Goal: Information Seeking & Learning: Learn about a topic

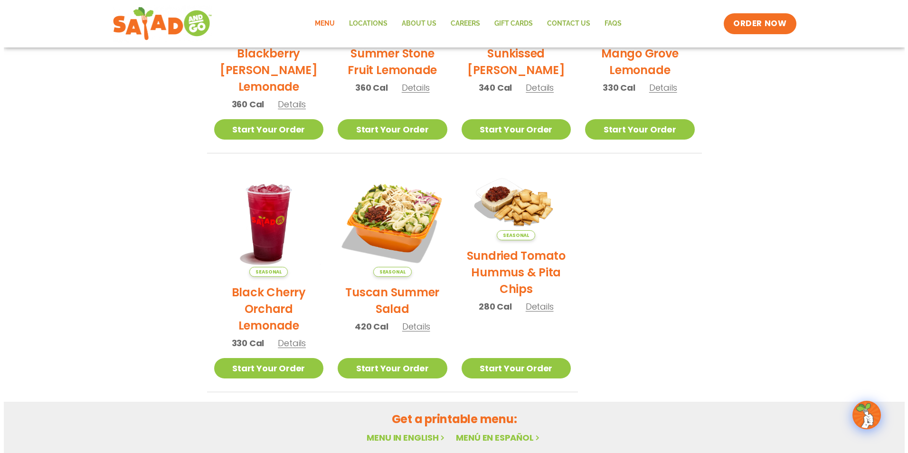
scroll to position [380, 0]
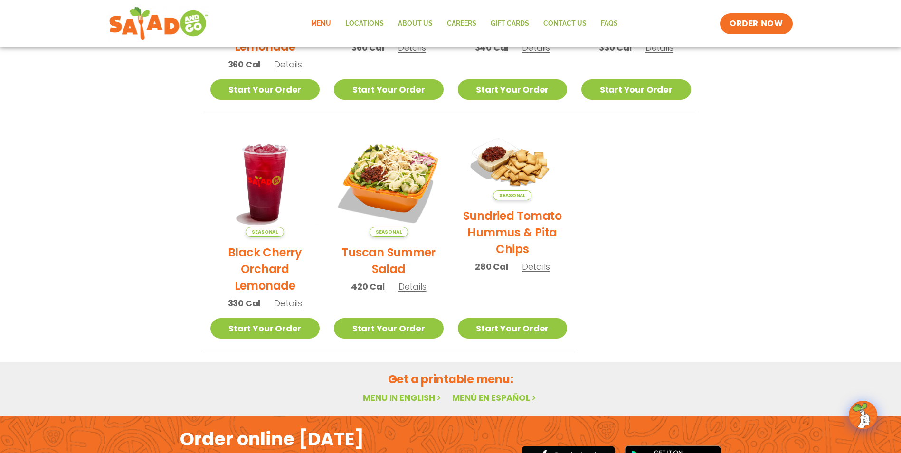
click at [419, 287] on span "Details" at bounding box center [413, 287] width 28 height 12
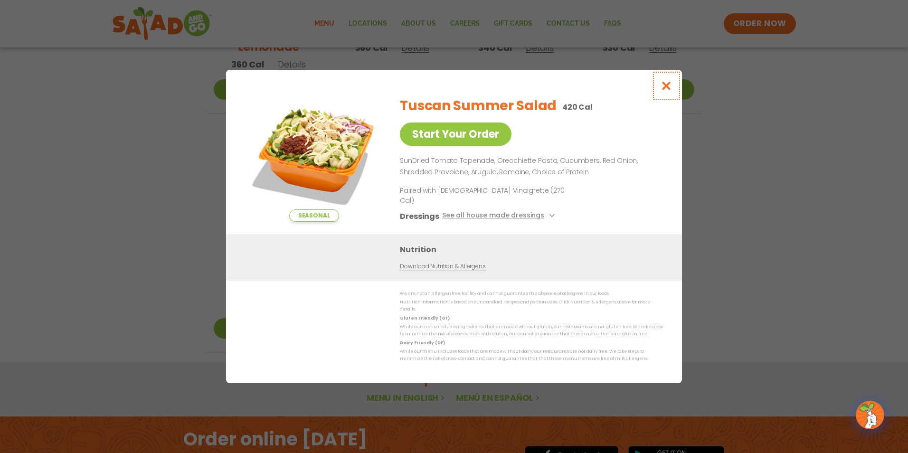
click at [675, 90] on button "Close modal" at bounding box center [666, 86] width 31 height 32
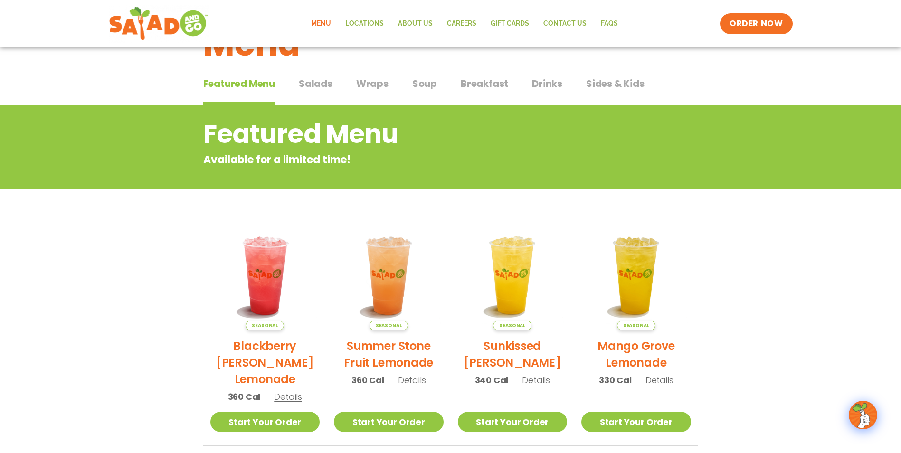
scroll to position [0, 0]
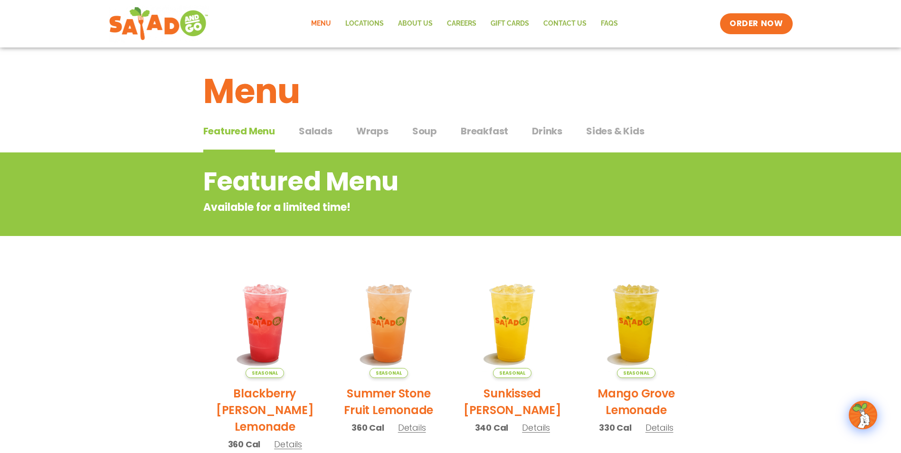
click at [320, 128] on span "Salads" at bounding box center [316, 131] width 34 height 14
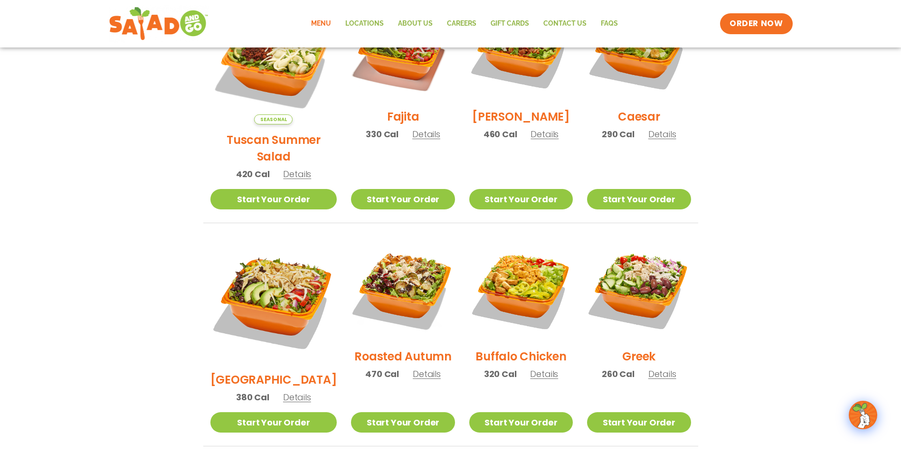
scroll to position [333, 0]
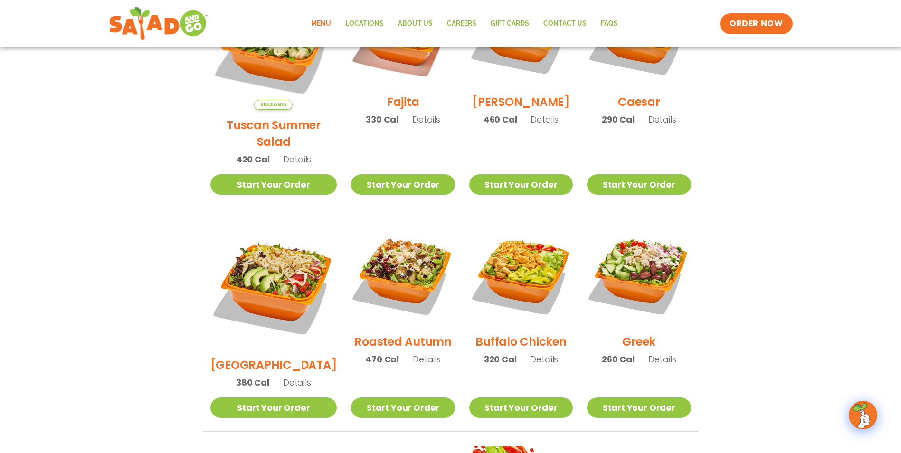
click at [766, 223] on section "Salads Our house-made dressings make our huge portions even more delicious. Goo…" at bounding box center [450, 237] width 901 height 835
click at [772, 150] on section "Salads Our house-made dressings make our huge portions even more delicious. Goo…" at bounding box center [450, 237] width 901 height 835
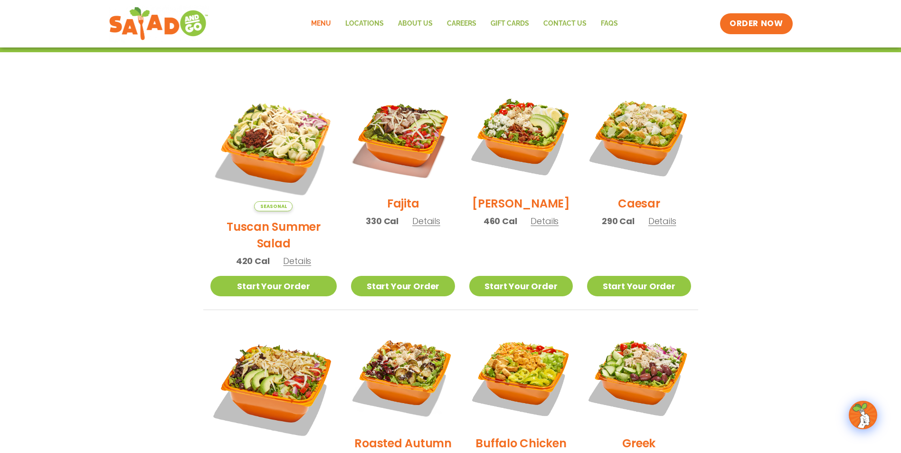
scroll to position [0, 0]
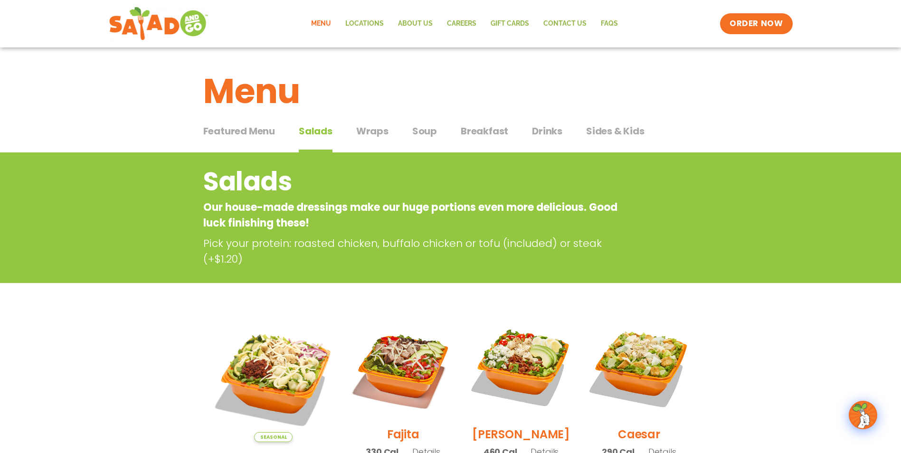
click at [223, 130] on span "Featured Menu" at bounding box center [239, 131] width 72 height 14
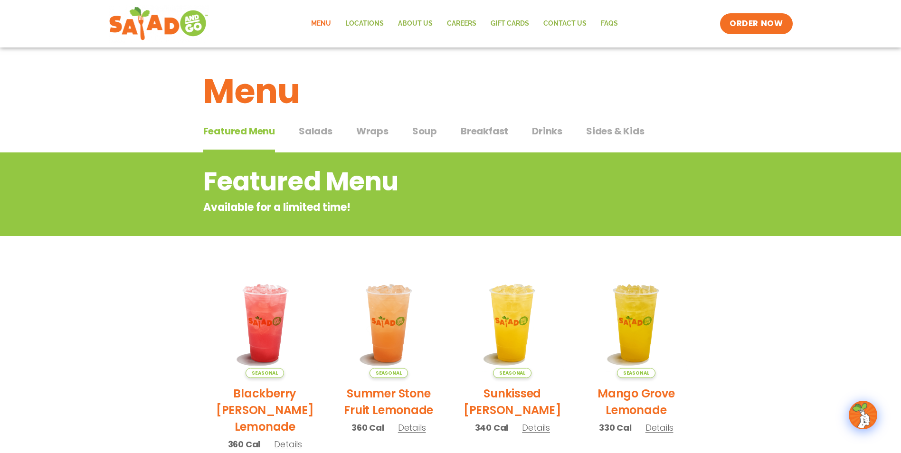
click at [546, 134] on span "Drinks" at bounding box center [547, 131] width 30 height 14
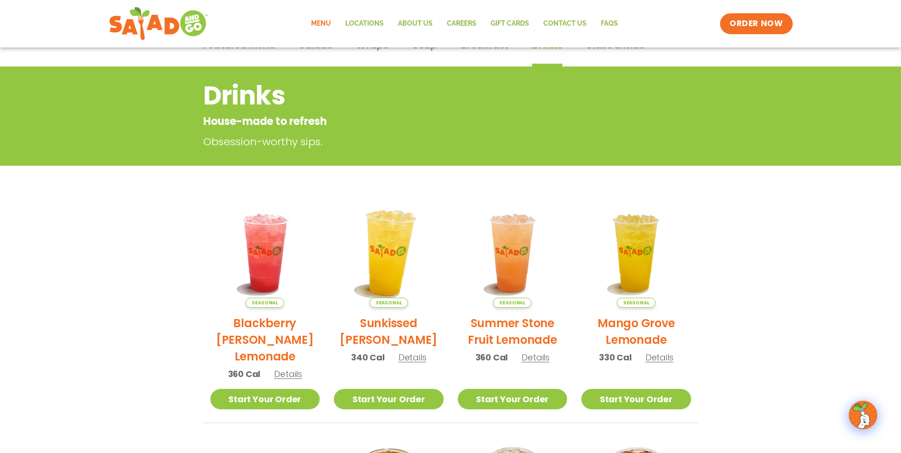
scroll to position [95, 0]
